Goal: Information Seeking & Learning: Check status

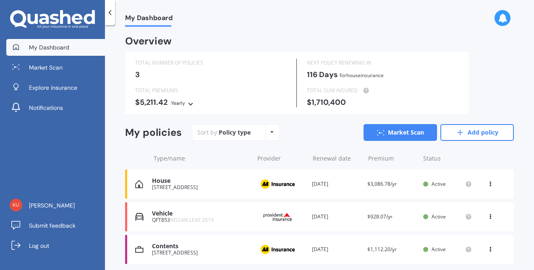
scroll to position [29, 0]
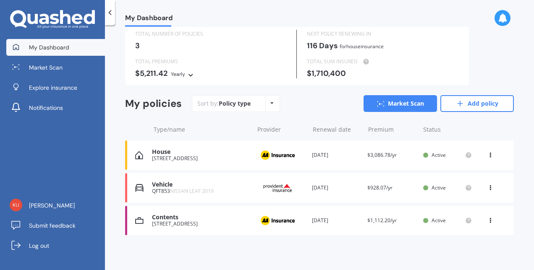
click at [197, 190] on span "NISSAN LEAF 2019" at bounding box center [192, 191] width 44 height 7
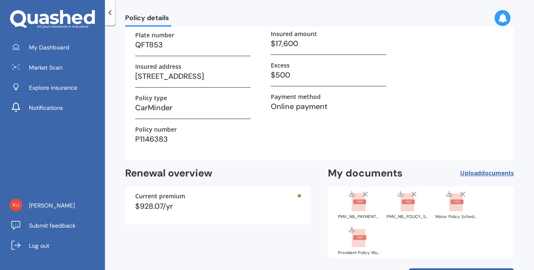
scroll to position [117, 0]
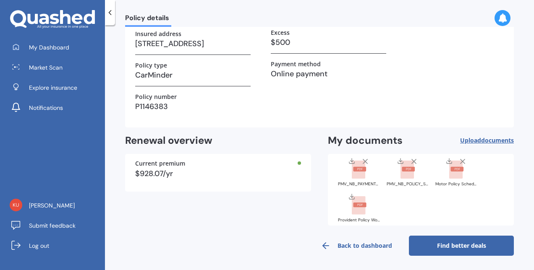
click at [356, 163] on rect at bounding box center [358, 170] width 13 height 18
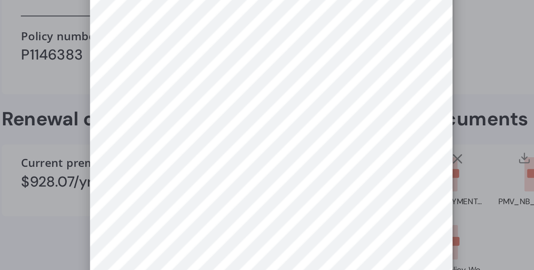
scroll to position [0, 0]
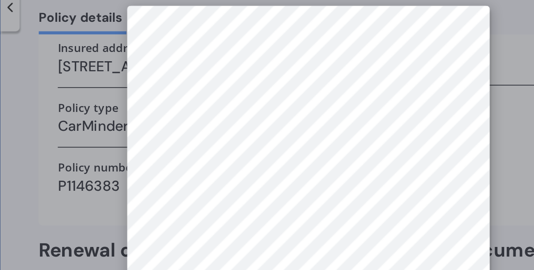
click at [374, 104] on div at bounding box center [267, 135] width 534 height 270
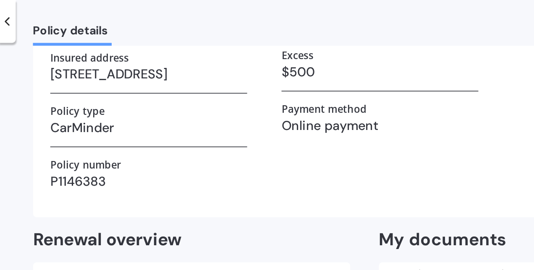
scroll to position [115, 0]
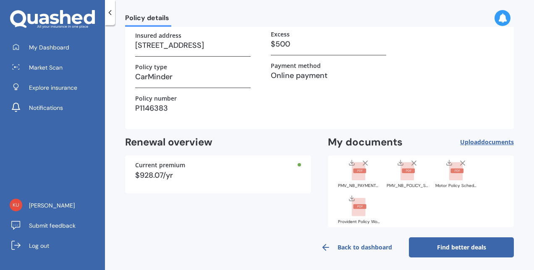
click at [398, 172] on div at bounding box center [408, 170] width 34 height 22
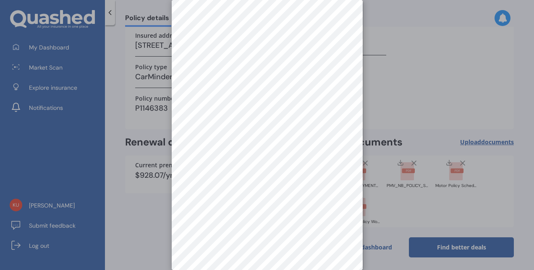
scroll to position [0, 0]
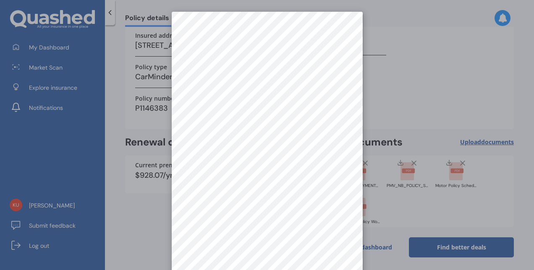
click at [449, 98] on div at bounding box center [267, 135] width 534 height 270
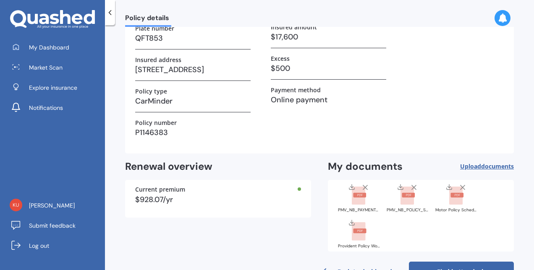
scroll to position [90, 0]
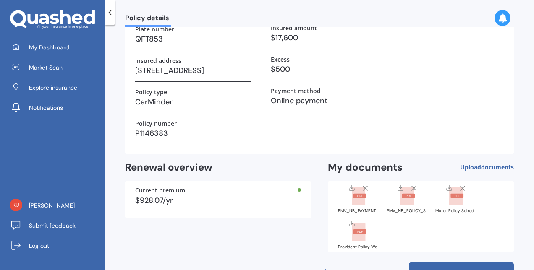
click at [296, 97] on h3 "Online payment" at bounding box center [328, 100] width 115 height 13
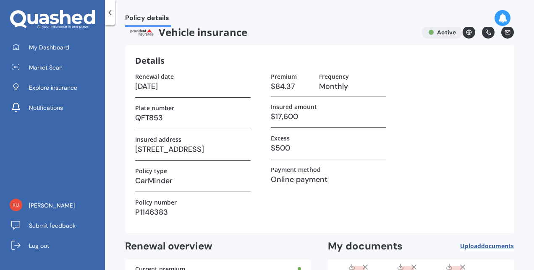
scroll to position [0, 0]
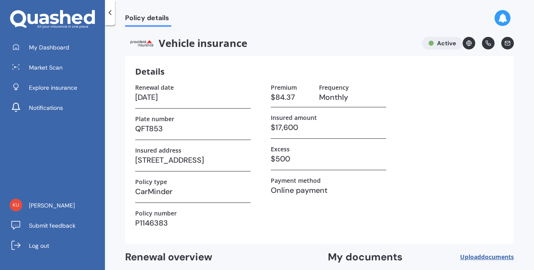
click at [466, 41] on icon at bounding box center [469, 43] width 6 height 6
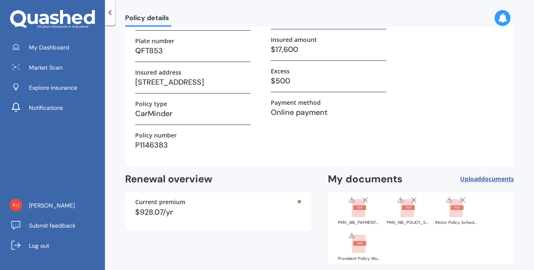
scroll to position [117, 0]
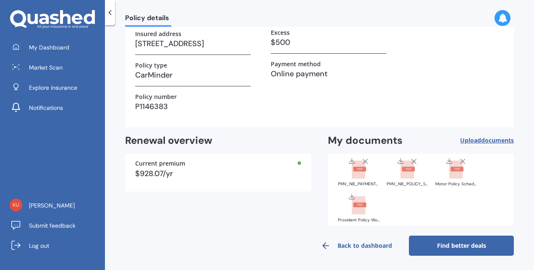
click at [359, 177] on rect at bounding box center [358, 170] width 13 height 18
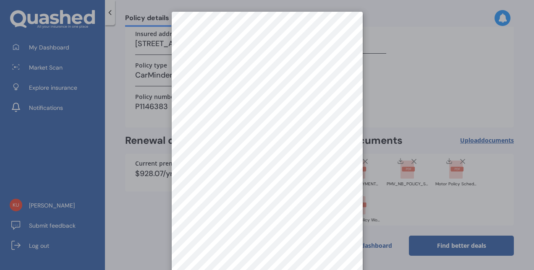
scroll to position [12, 0]
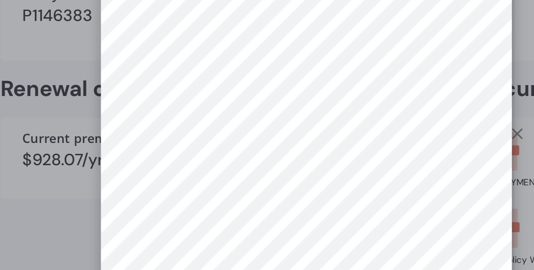
click at [155, 193] on div at bounding box center [267, 135] width 534 height 270
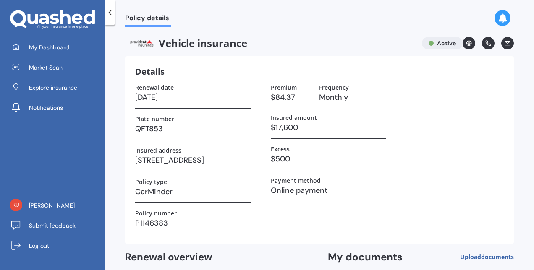
scroll to position [117, 0]
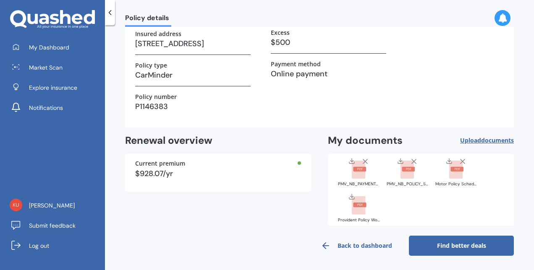
click at [496, 137] on span "documents" at bounding box center [497, 140] width 33 height 8
click at [222, 170] on div "$928.07/yr" at bounding box center [218, 174] width 166 height 8
